Goal: Transaction & Acquisition: Download file/media

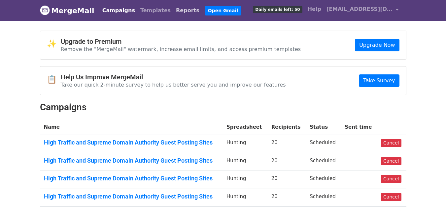
click at [173, 11] on link "Reports" at bounding box center [187, 10] width 29 height 13
click at [173, 10] on link "Reports" at bounding box center [187, 10] width 29 height 13
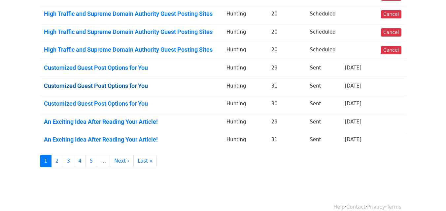
scroll to position [174, 0]
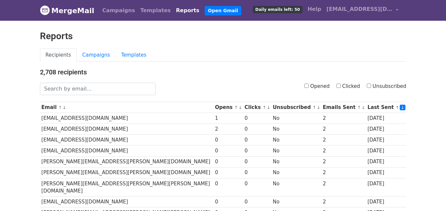
click at [308, 86] on input "Opened" at bounding box center [306, 86] width 4 height 4
checkbox input "true"
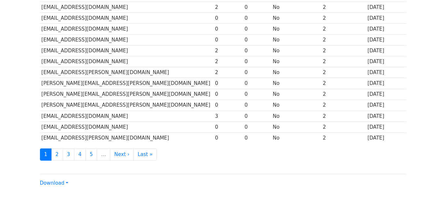
scroll to position [302, 0]
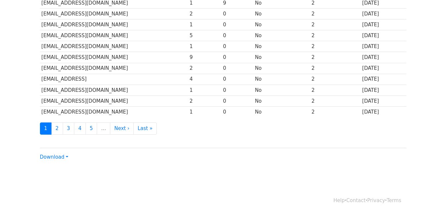
scroll to position [326, 0]
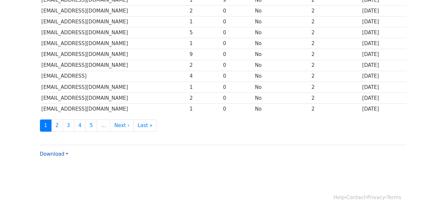
click at [51, 155] on link "Download" at bounding box center [54, 154] width 28 height 6
click at [68, 166] on link "CSV" at bounding box center [66, 167] width 52 height 11
click at [244, 186] on div "Help · Contact · Privacy · Terms" at bounding box center [223, 197] width 376 height 27
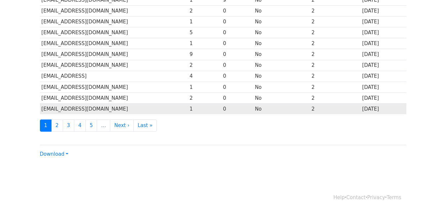
drag, startPoint x: 203, startPoint y: 177, endPoint x: 263, endPoint y: 105, distance: 94.4
